Goal: Register for event/course

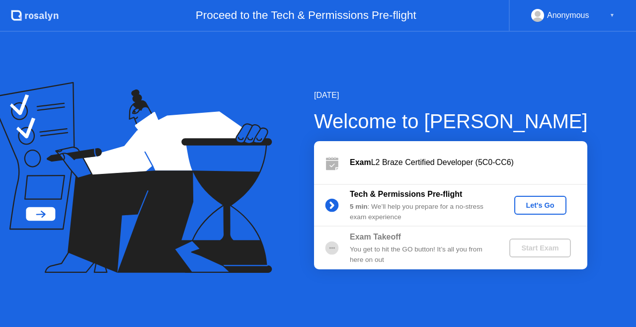
click at [539, 205] on div "Let's Go" at bounding box center [540, 205] width 44 height 8
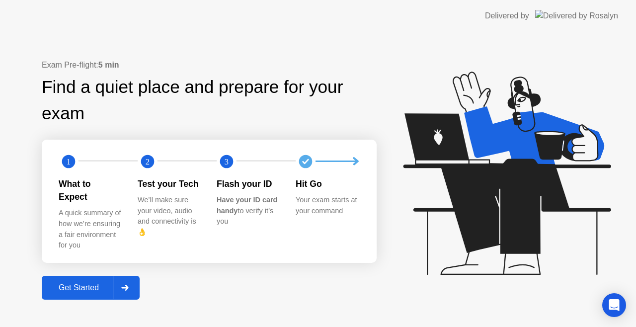
click at [93, 283] on div "Get Started" at bounding box center [79, 287] width 68 height 9
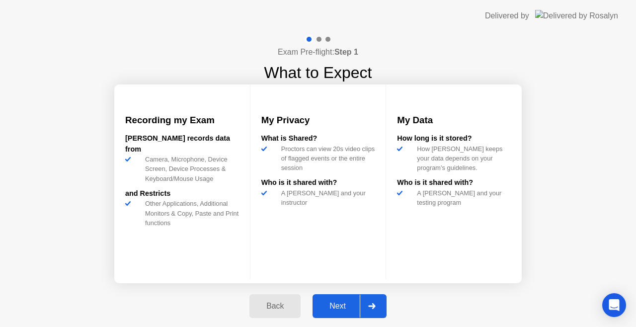
click at [335, 310] on div "Next" at bounding box center [338, 306] width 44 height 9
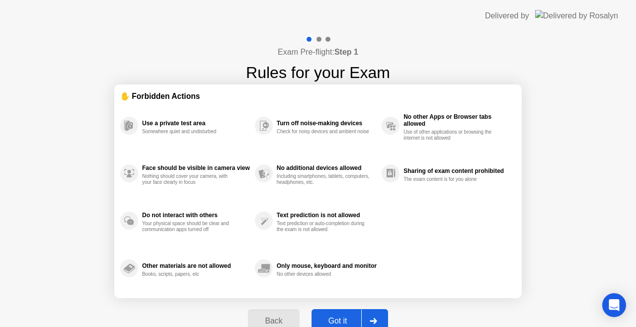
click at [335, 310] on button "Got it" at bounding box center [350, 321] width 77 height 24
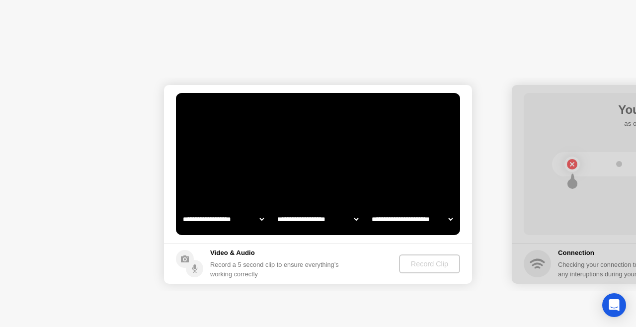
select select "**********"
select select "*******"
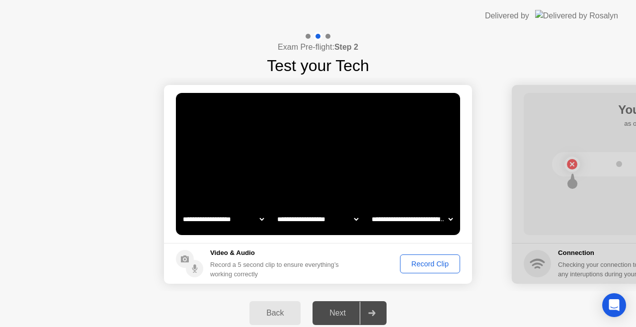
click at [410, 260] on div "Record Clip" at bounding box center [429, 264] width 53 height 8
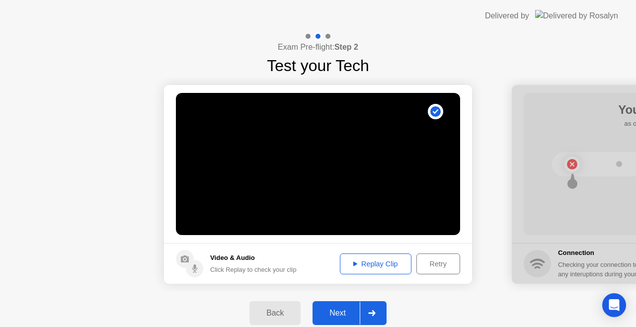
click at [322, 309] on div "Next" at bounding box center [338, 313] width 44 height 9
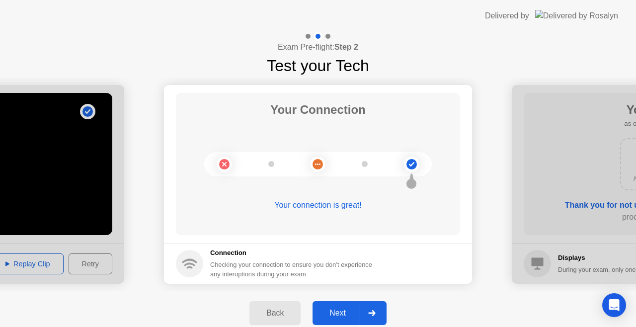
click at [334, 311] on div "Next" at bounding box center [338, 313] width 44 height 9
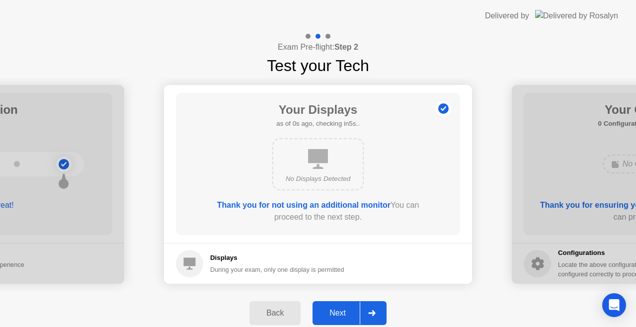
click at [334, 311] on div "Next" at bounding box center [338, 313] width 44 height 9
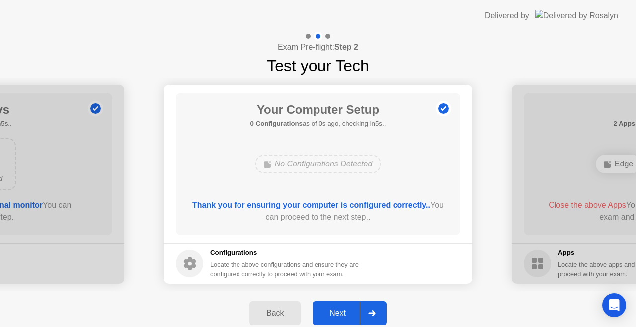
click at [334, 311] on div "Next" at bounding box center [338, 313] width 44 height 9
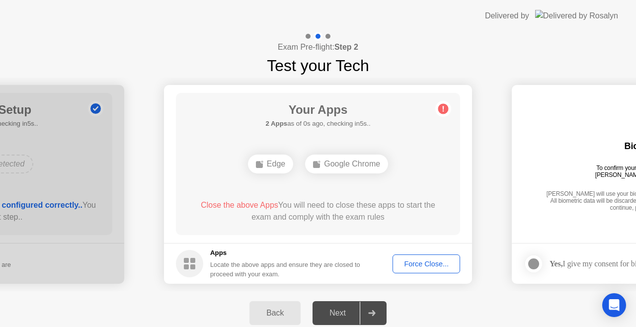
click at [423, 262] on div "Force Close..." at bounding box center [426, 264] width 61 height 8
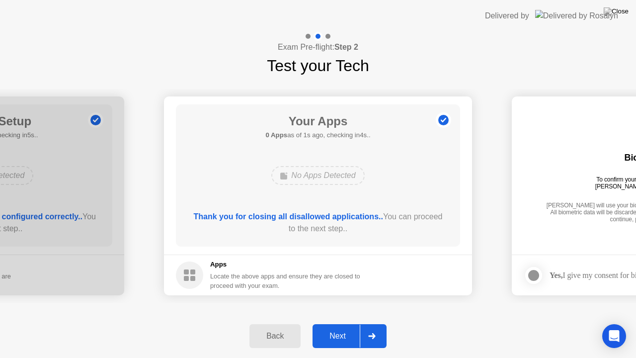
click at [344, 326] on button "Next" at bounding box center [350, 336] width 74 height 24
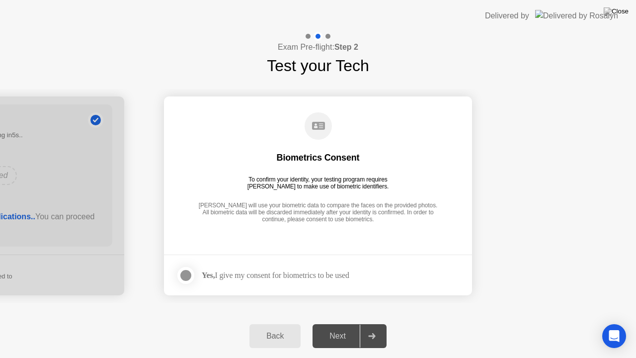
click at [344, 326] on div "Next" at bounding box center [338, 335] width 44 height 9
click at [192, 277] on div at bounding box center [186, 275] width 12 height 12
click at [330, 326] on button "Next" at bounding box center [350, 336] width 74 height 24
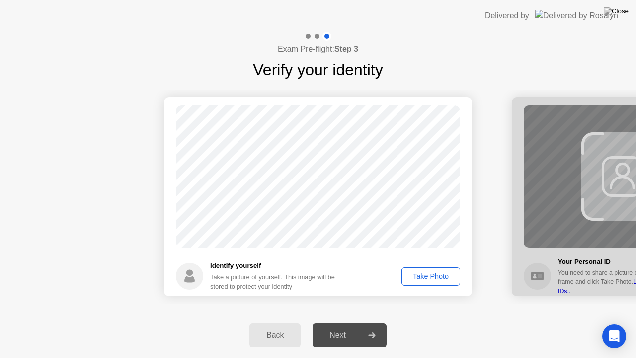
click at [438, 276] on div "Take Photo" at bounding box center [431, 276] width 52 height 8
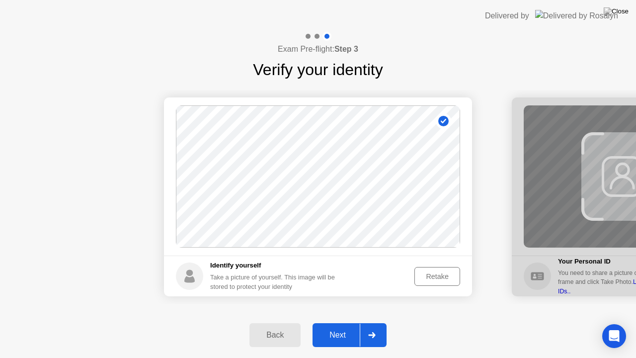
click at [344, 326] on div "Next" at bounding box center [338, 334] width 44 height 9
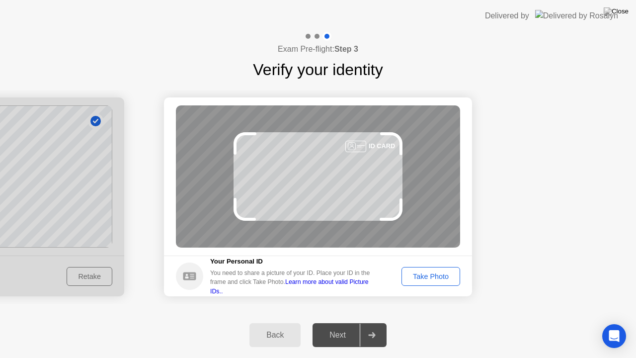
click at [436, 269] on button "Take Photo" at bounding box center [430, 276] width 59 height 19
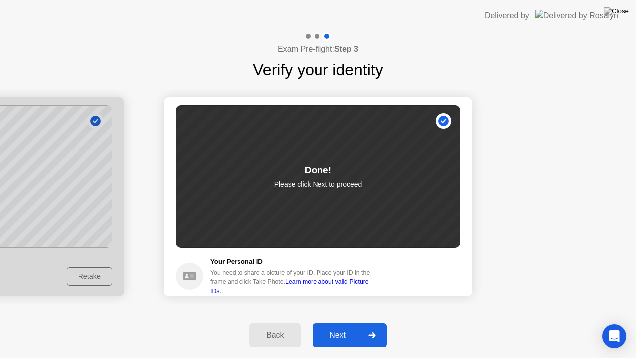
click at [328, 326] on div "Next" at bounding box center [338, 334] width 44 height 9
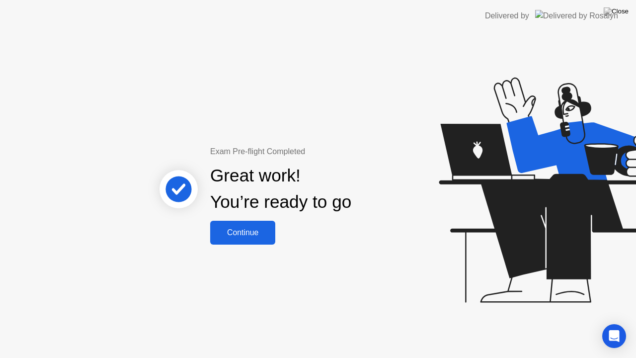
click at [263, 230] on div "Continue" at bounding box center [242, 232] width 59 height 9
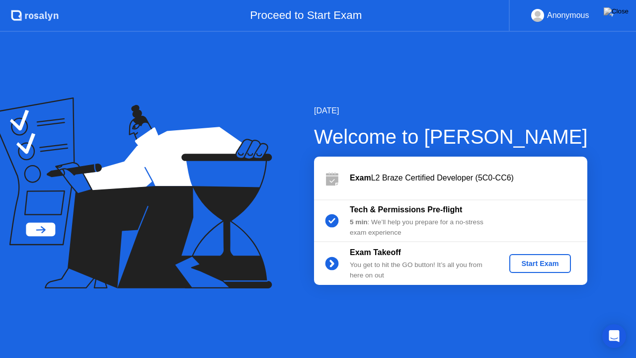
click at [524, 257] on button "Start Exam" at bounding box center [539, 263] width 61 height 19
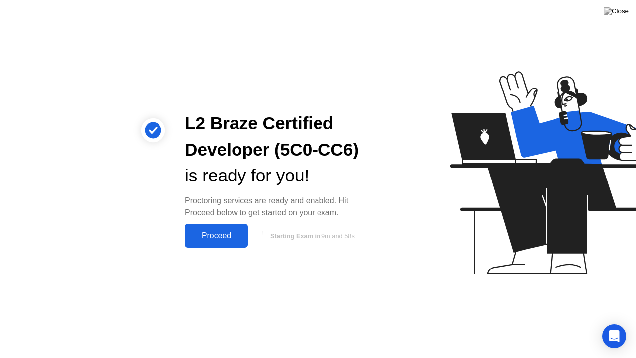
click at [228, 241] on button "Proceed" at bounding box center [216, 236] width 63 height 24
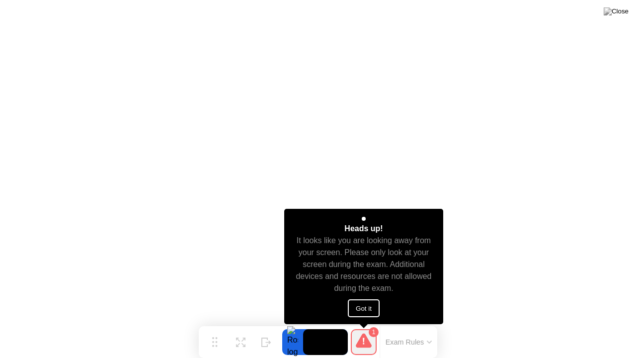
click at [368, 303] on button "Got it" at bounding box center [364, 308] width 32 height 18
